Goal: Communication & Community: Participate in discussion

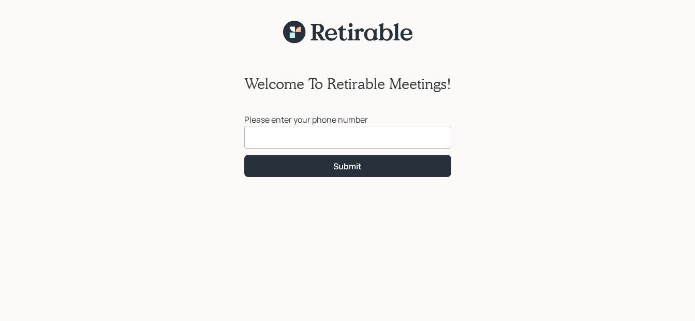
click at [268, 135] on input at bounding box center [347, 137] width 207 height 23
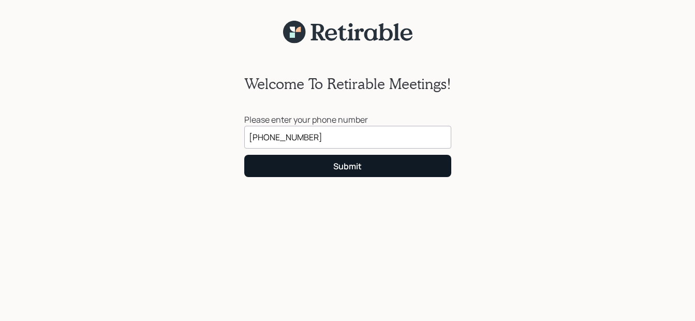
type input "[PHONE_NUMBER]"
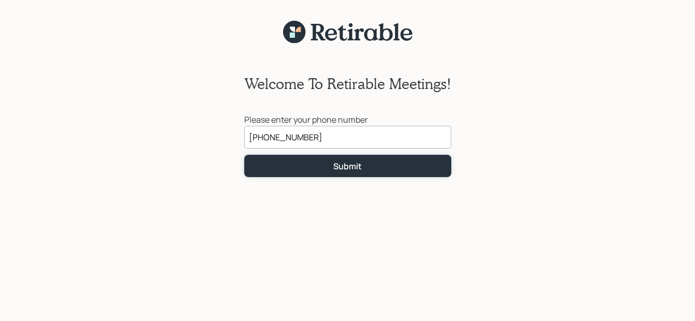
click at [360, 165] on div "Submit" at bounding box center [347, 165] width 28 height 11
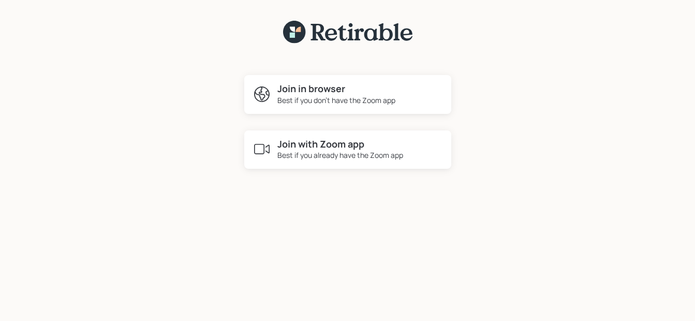
click at [287, 88] on h4 "Join in browser" at bounding box center [336, 88] width 118 height 11
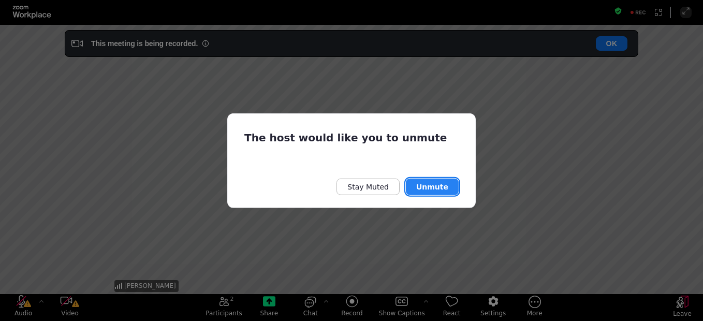
click at [425, 184] on button "Unmute" at bounding box center [432, 186] width 53 height 17
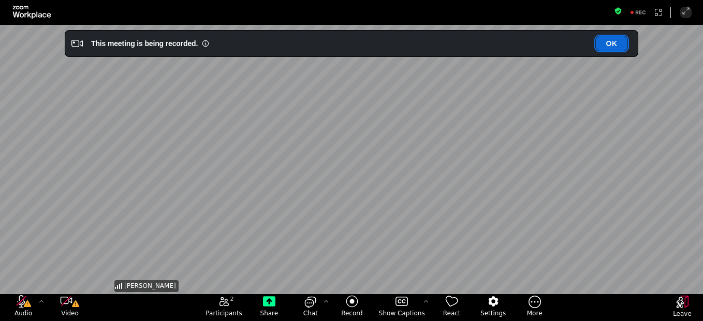
click at [611, 41] on button "OK" at bounding box center [612, 43] width 32 height 14
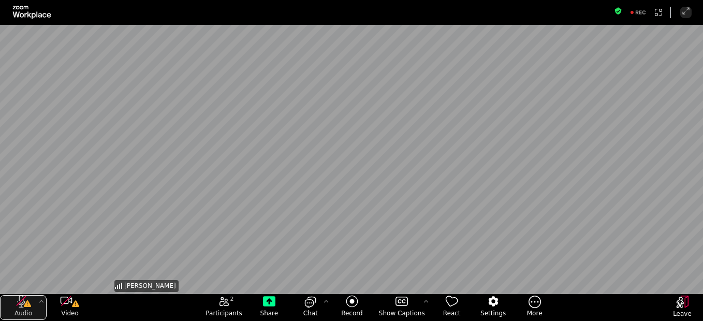
click at [25, 308] on button "Audio" at bounding box center [23, 307] width 47 height 25
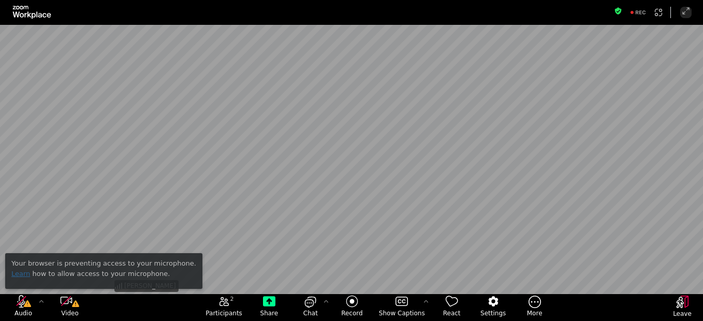
click at [21, 273] on link "Learn" at bounding box center [20, 274] width 19 height 8
click at [27, 306] on icon "audio" at bounding box center [27, 303] width 7 height 7
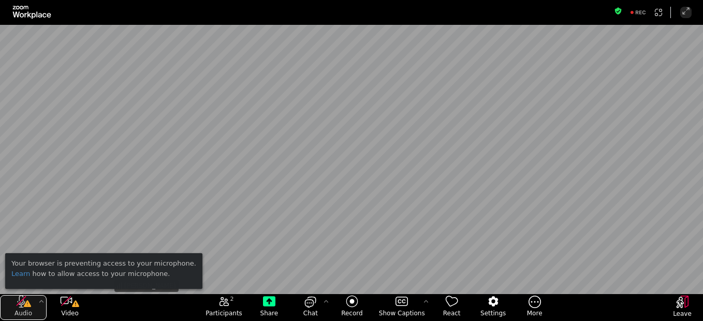
click at [27, 306] on icon "audio" at bounding box center [27, 303] width 7 height 7
click at [18, 275] on link "Learn" at bounding box center [20, 274] width 19 height 8
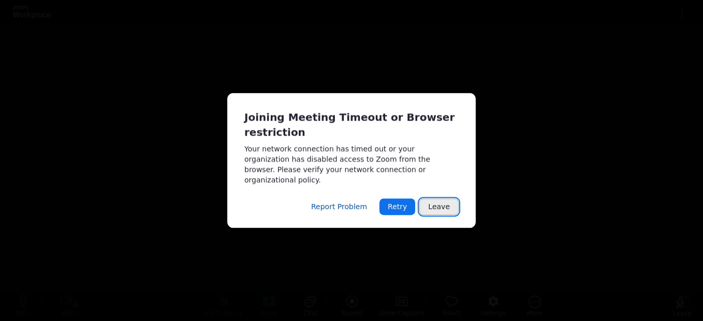
click at [436, 199] on button "Leave" at bounding box center [438, 207] width 39 height 17
